Goal: Use online tool/utility: Utilize a website feature to perform a specific function

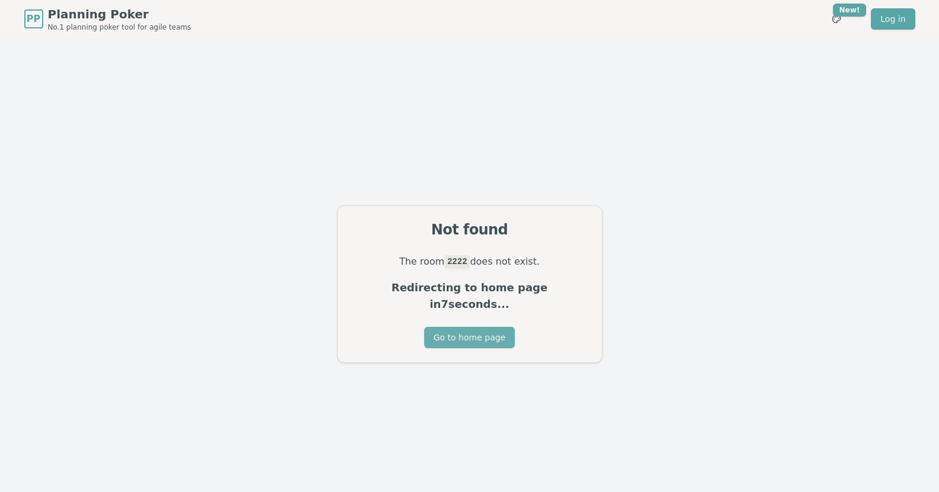
click at [485, 330] on button "Go to home page" at bounding box center [469, 337] width 91 height 21
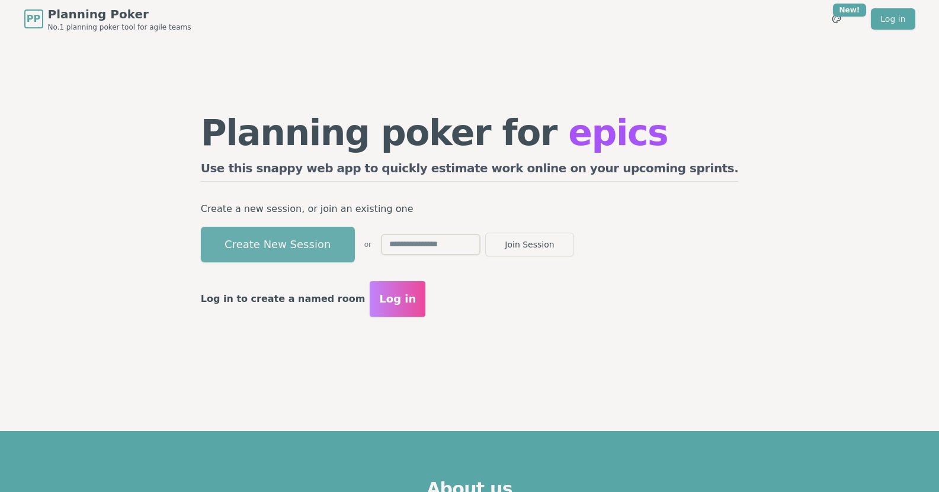
click at [355, 242] on button "Create New Session" at bounding box center [278, 245] width 154 height 36
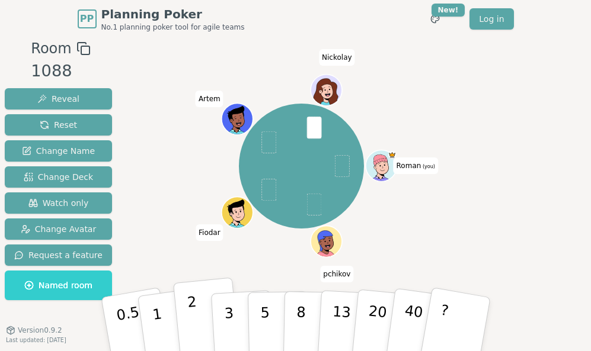
click at [189, 315] on p "2" at bounding box center [193, 326] width 15 height 65
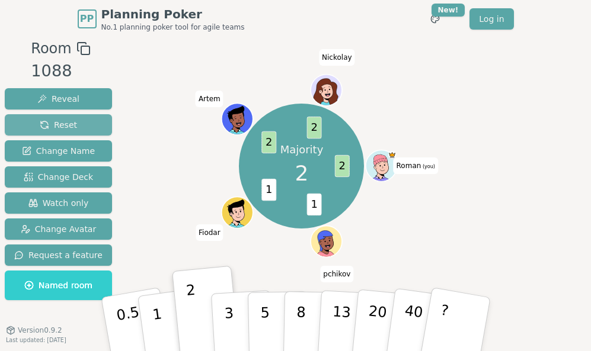
click at [25, 117] on button "Reset" at bounding box center [58, 124] width 107 height 21
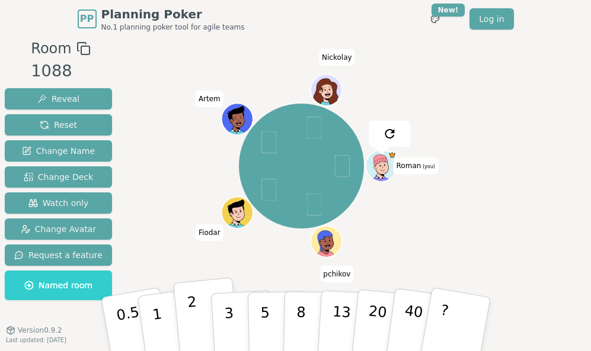
click at [200, 320] on button "2" at bounding box center [206, 325] width 68 height 94
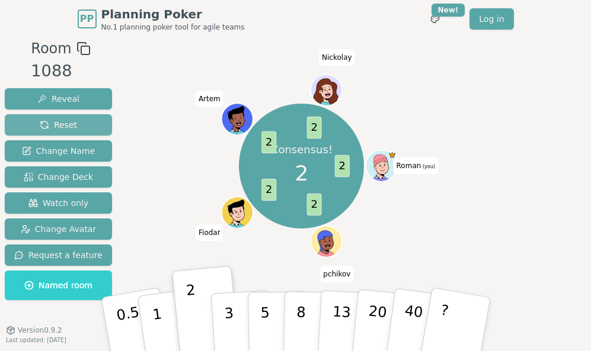
click at [58, 119] on span "Reset" at bounding box center [58, 125] width 37 height 12
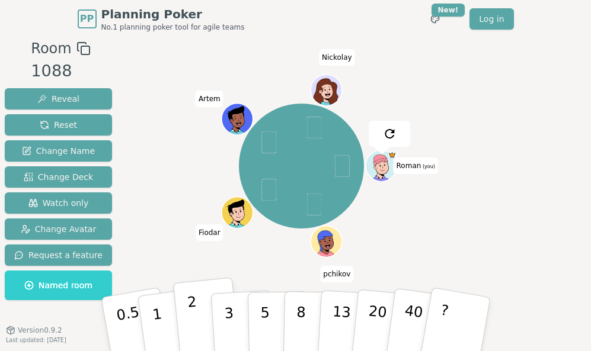
click at [198, 325] on button "2" at bounding box center [206, 325] width 68 height 94
